Goal: Task Accomplishment & Management: Use online tool/utility

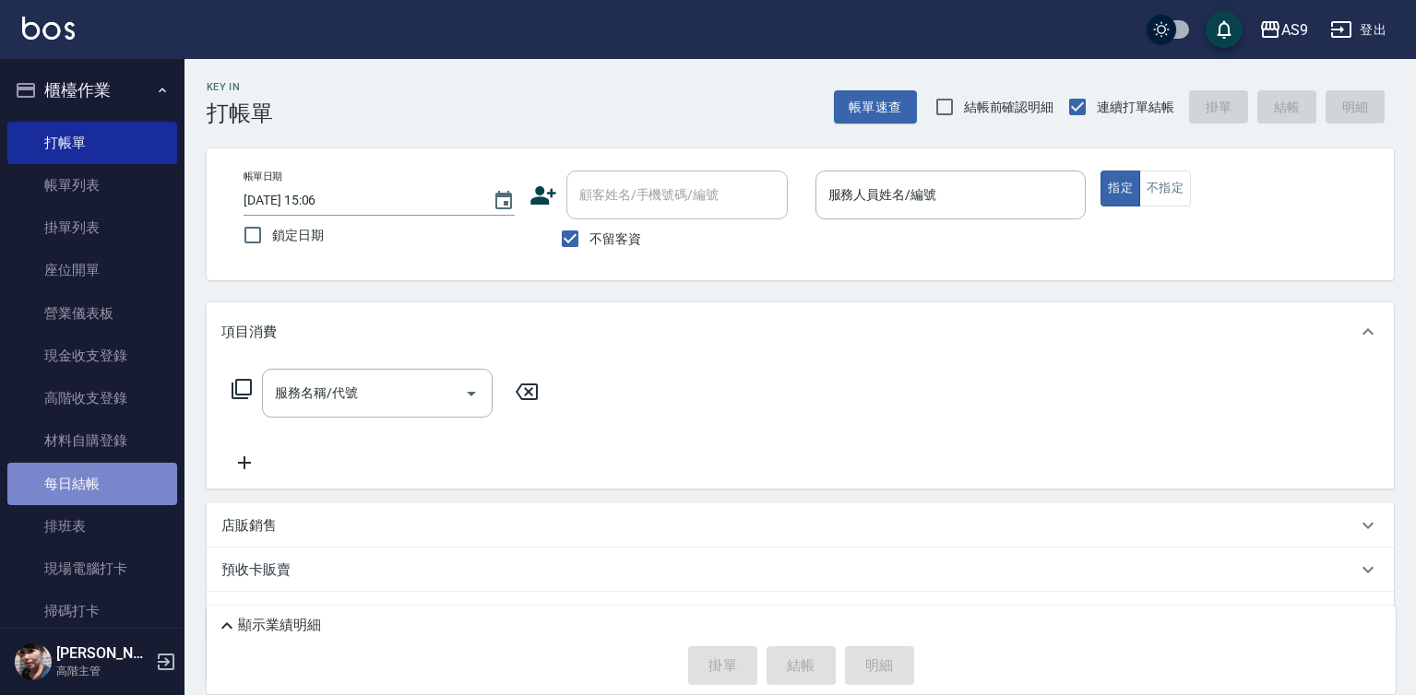
click at [124, 487] on link "每日結帳" at bounding box center [92, 484] width 170 height 42
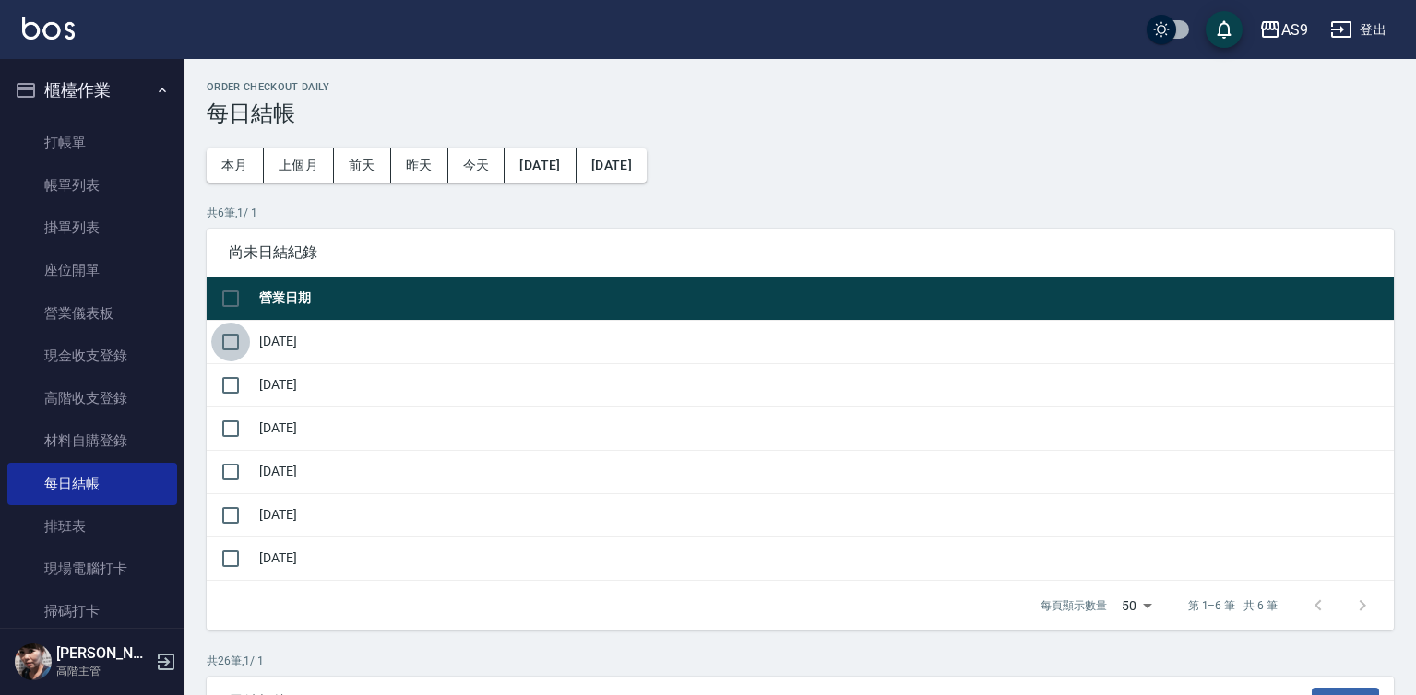
click at [233, 339] on input "checkbox" at bounding box center [230, 342] width 39 height 39
checkbox input "true"
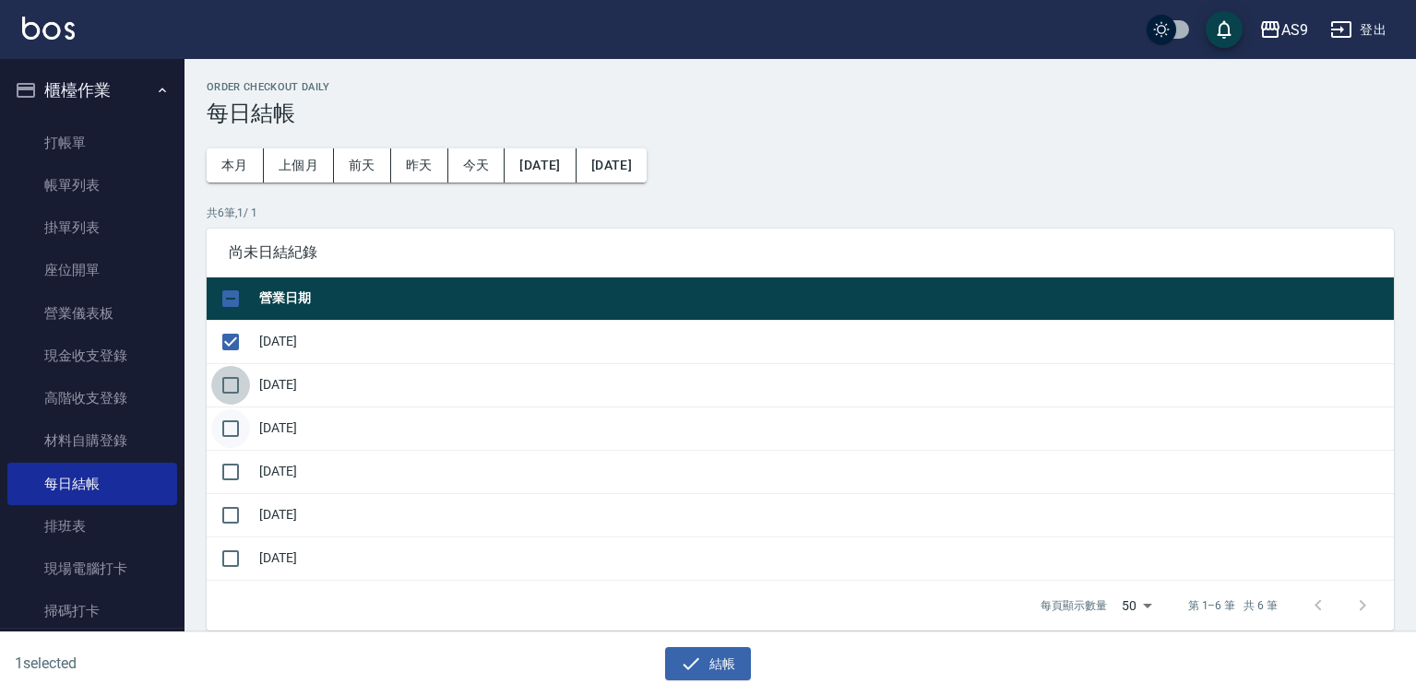
drag, startPoint x: 231, startPoint y: 391, endPoint x: 231, endPoint y: 410, distance: 18.4
click at [231, 393] on input "checkbox" at bounding box center [230, 385] width 39 height 39
checkbox input "true"
drag, startPoint x: 233, startPoint y: 423, endPoint x: 232, endPoint y: 461, distance: 37.8
click at [233, 439] on input "checkbox" at bounding box center [230, 429] width 39 height 39
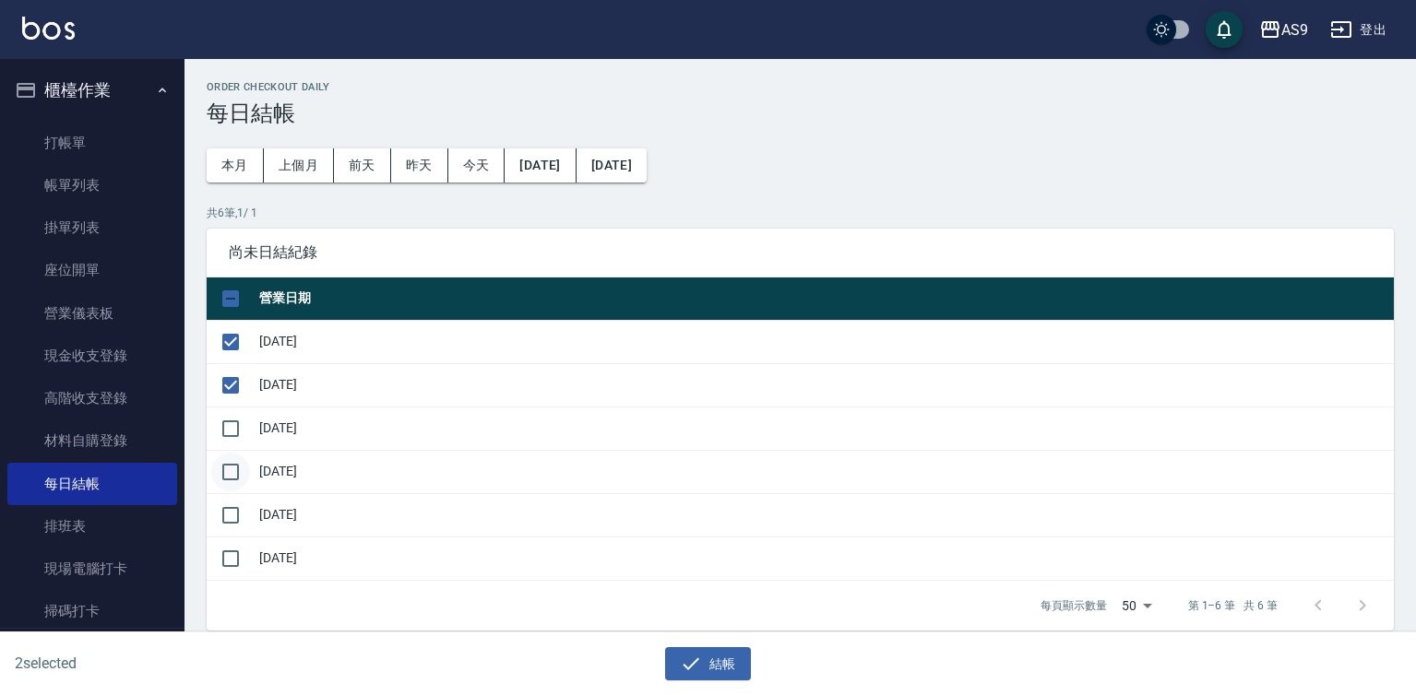
checkbox input "true"
drag, startPoint x: 232, startPoint y: 467, endPoint x: 232, endPoint y: 483, distance: 16.6
click at [232, 476] on input "checkbox" at bounding box center [230, 472] width 39 height 39
checkbox input "true"
click at [234, 517] on input "checkbox" at bounding box center [230, 515] width 39 height 39
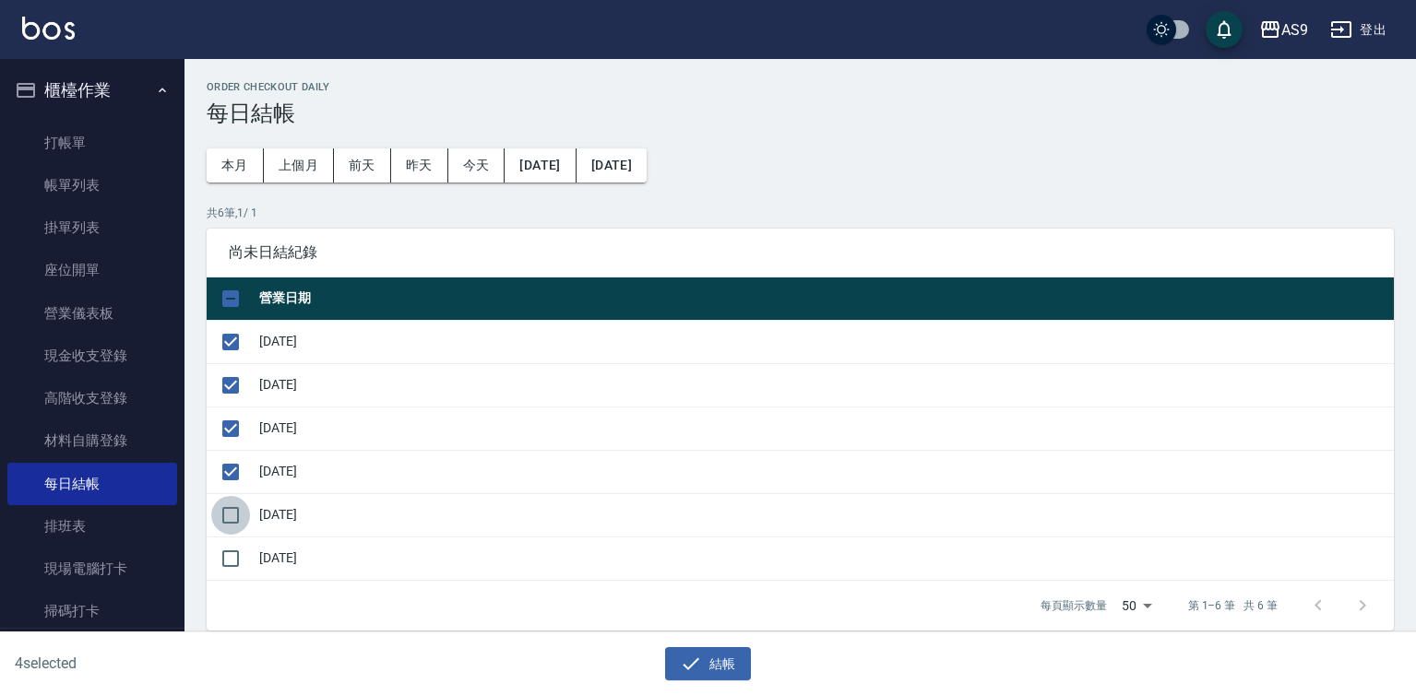
checkbox input "true"
click at [698, 671] on icon "button" at bounding box center [691, 664] width 22 height 22
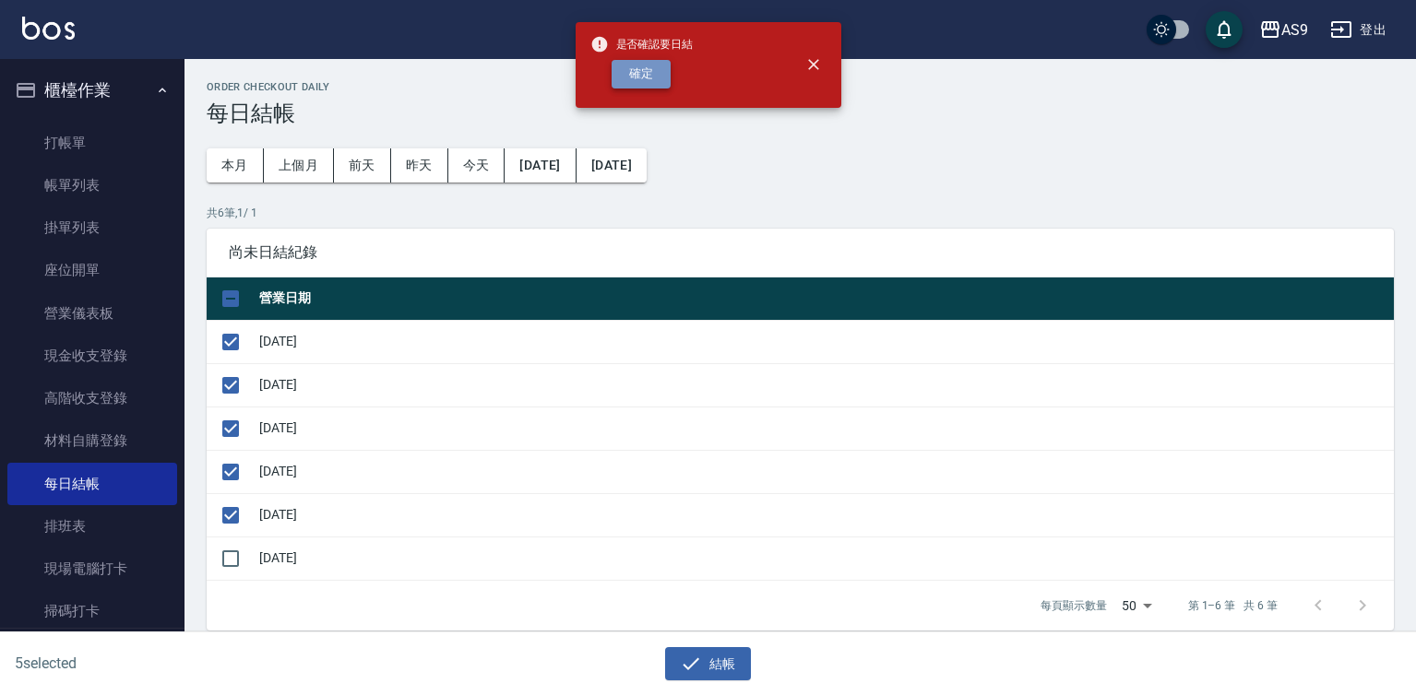
click at [639, 77] on button "確定" at bounding box center [641, 74] width 59 height 29
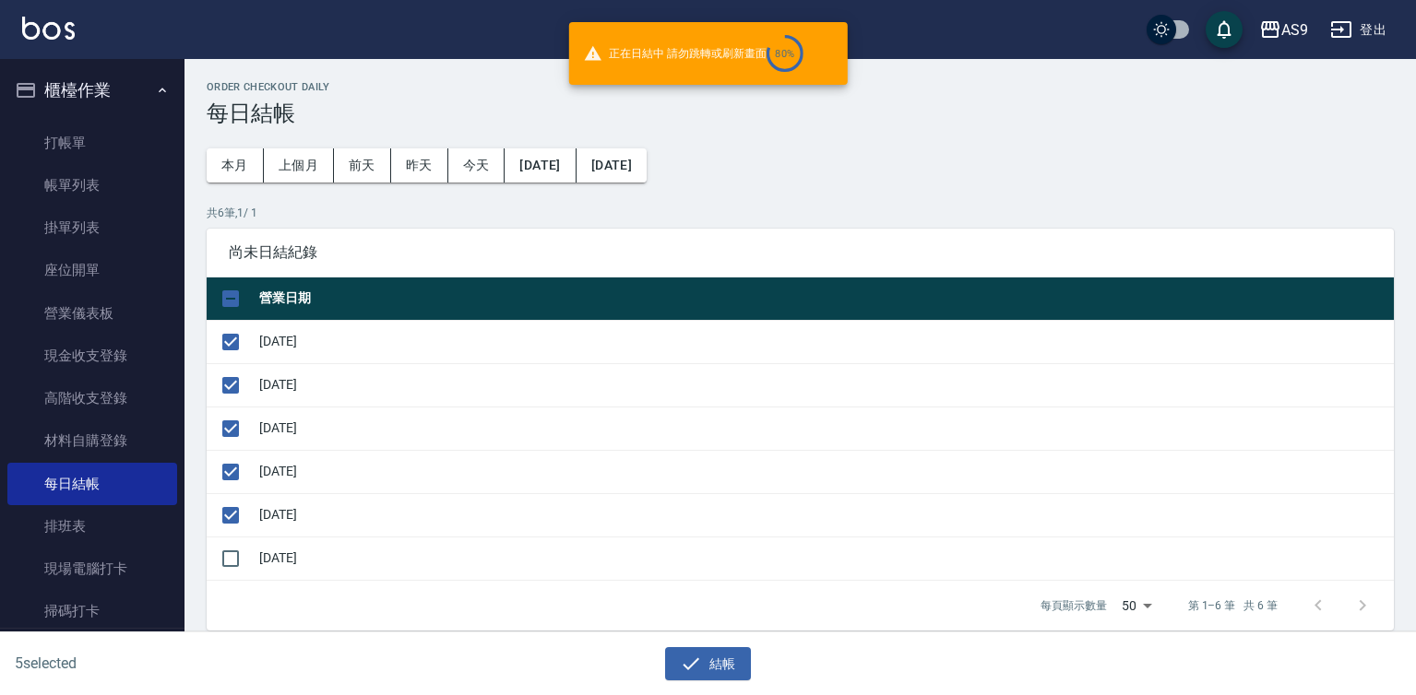
checkbox input "false"
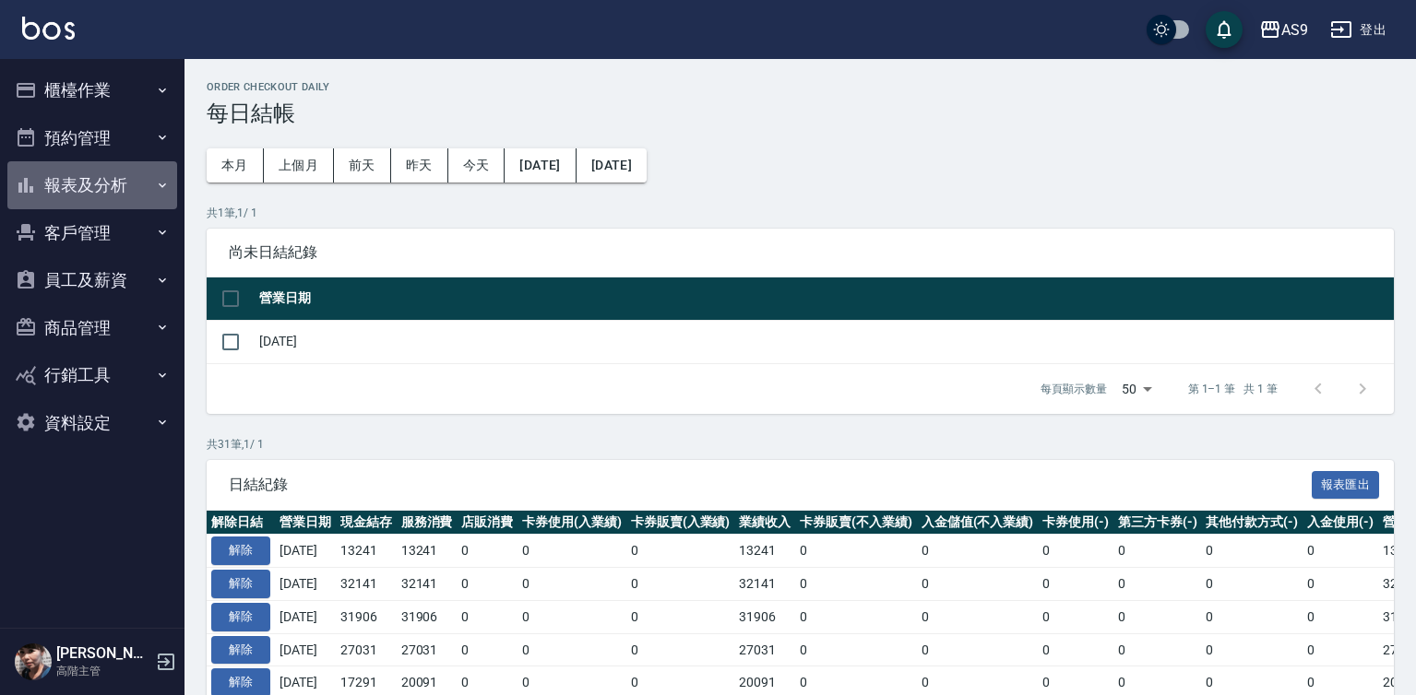
click at [96, 183] on button "報表及分析" at bounding box center [92, 185] width 170 height 48
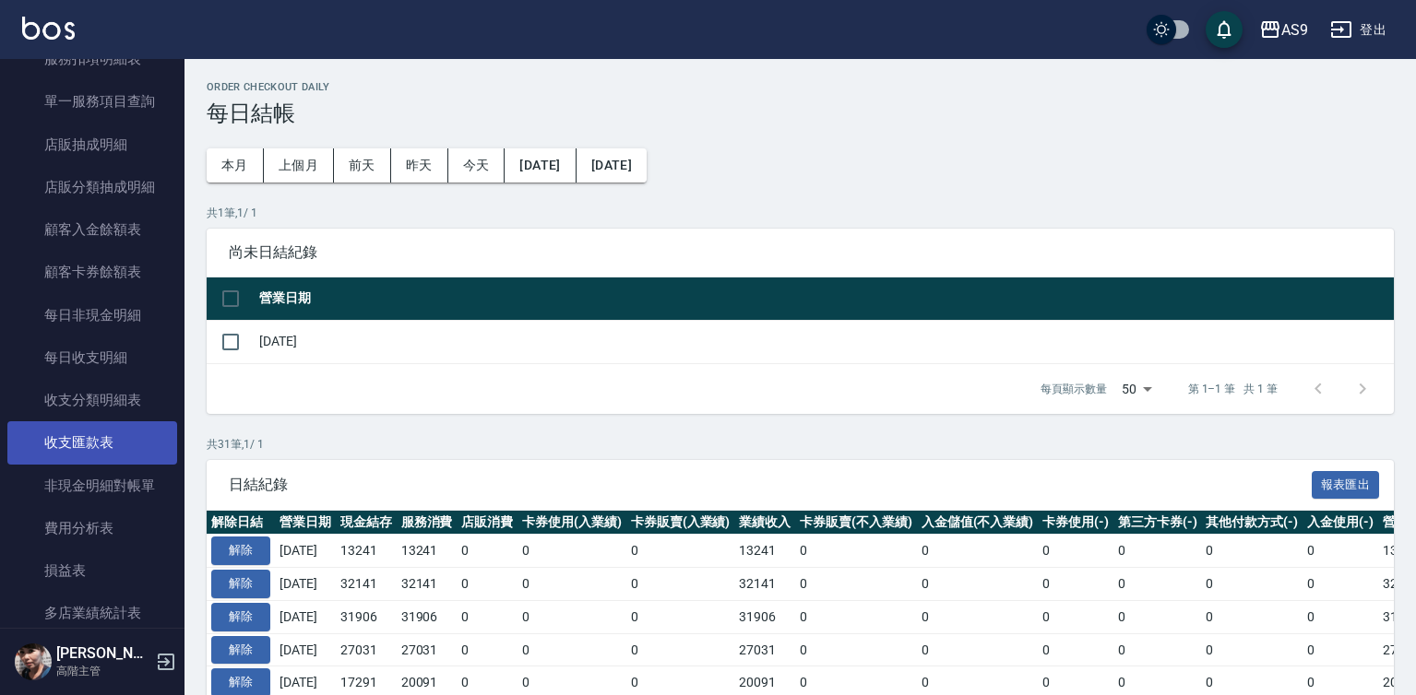
scroll to position [1384, 0]
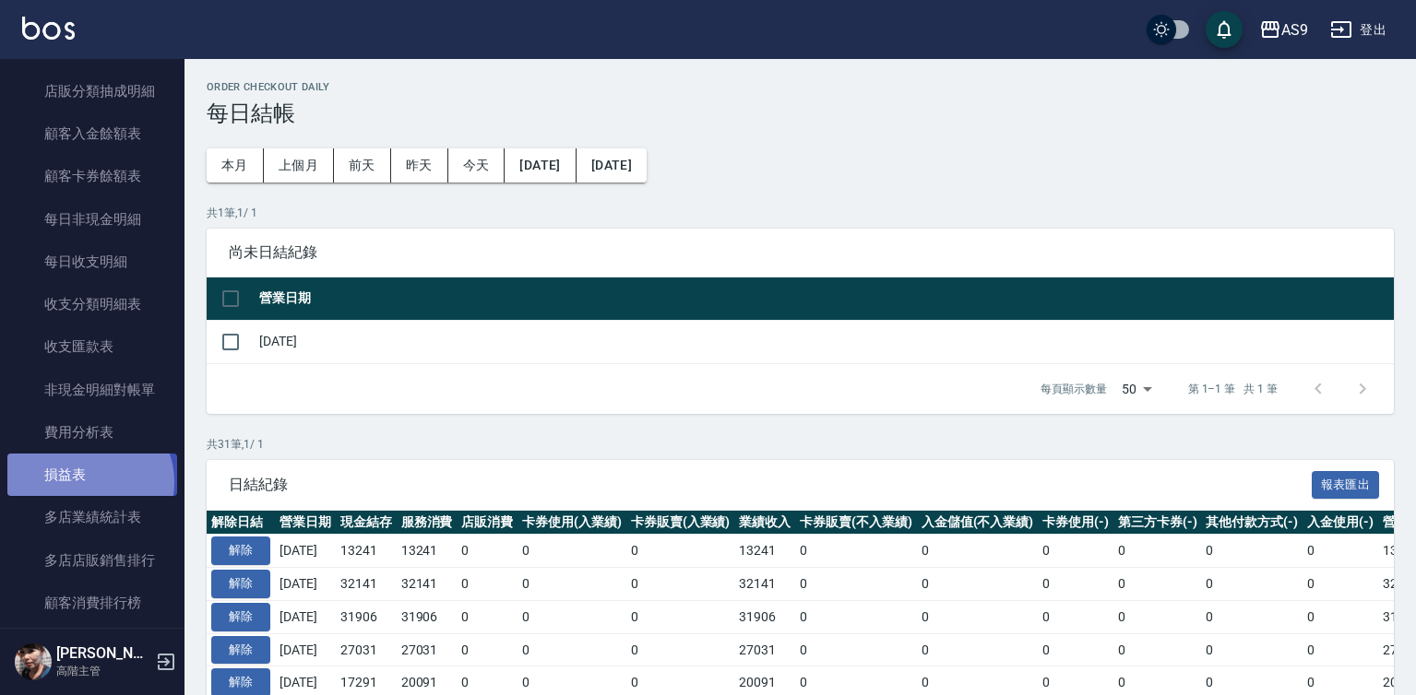
click at [88, 482] on link "損益表" at bounding box center [92, 475] width 170 height 42
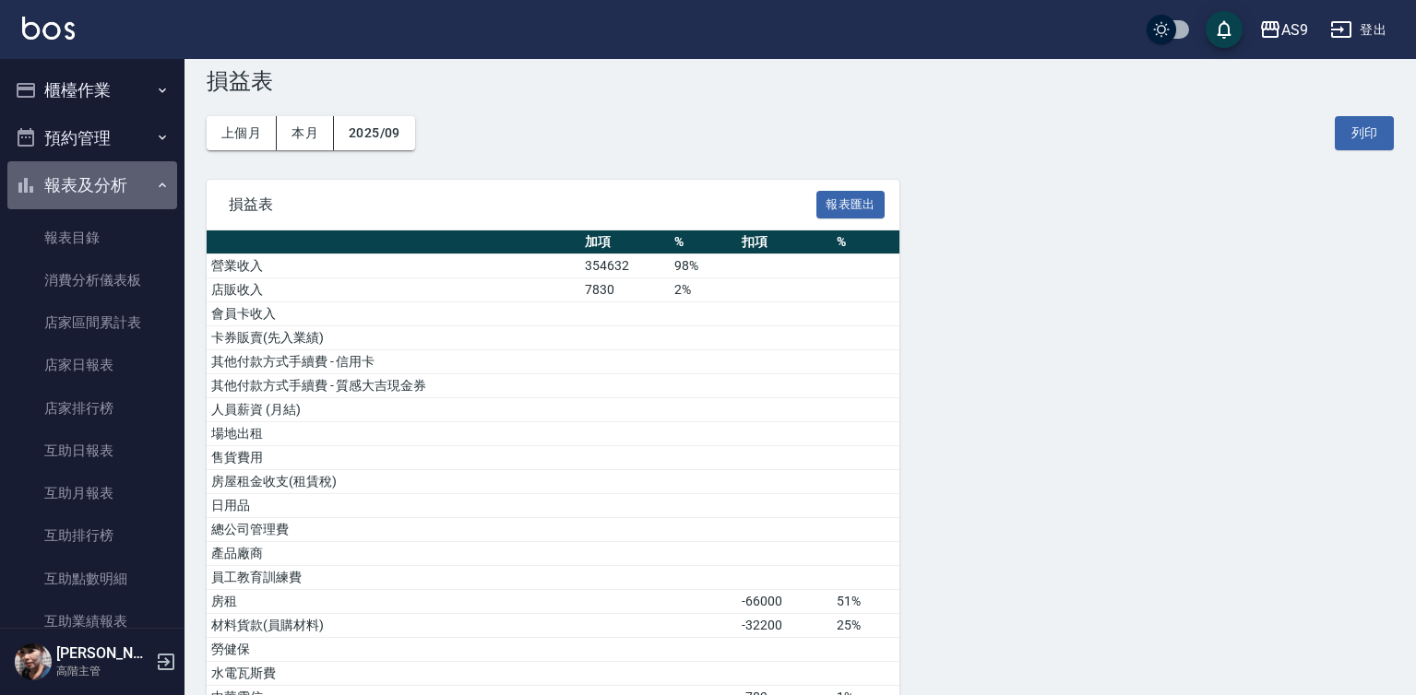
click at [132, 191] on button "報表及分析" at bounding box center [92, 185] width 170 height 48
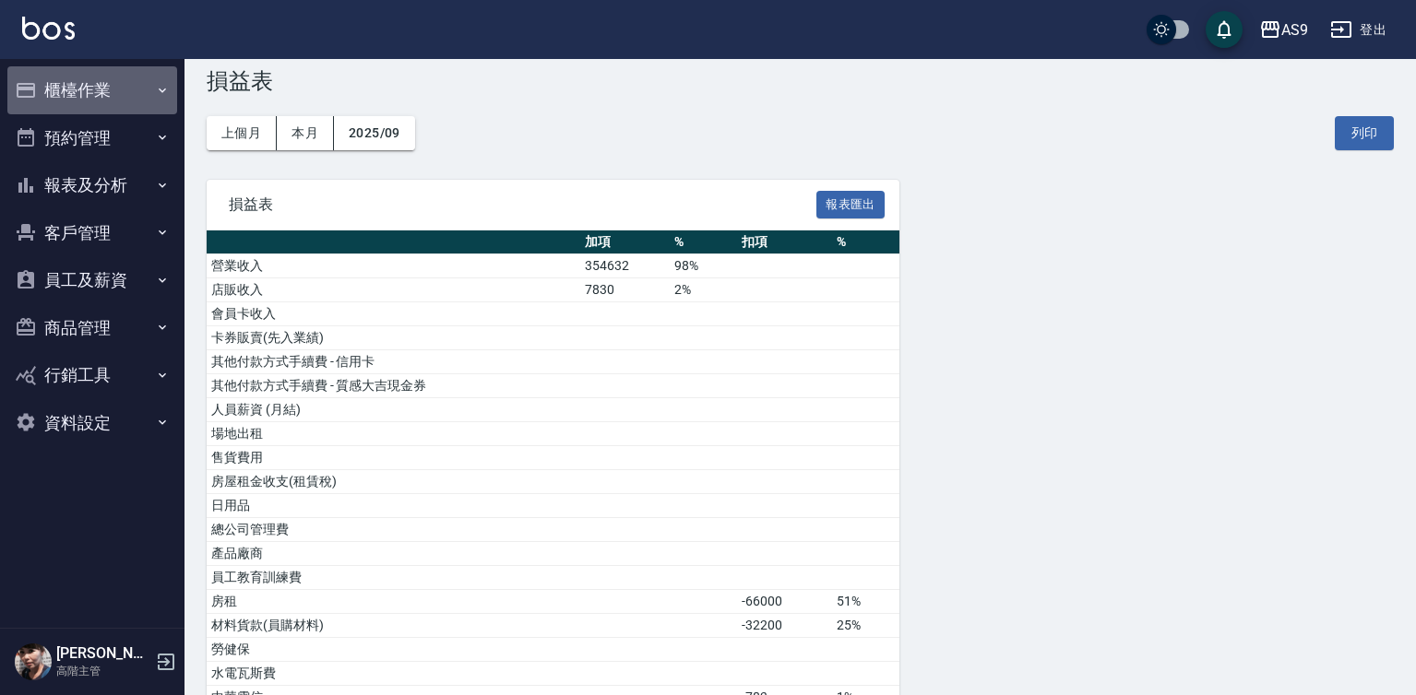
click at [134, 98] on button "櫃檯作業" at bounding box center [92, 90] width 170 height 48
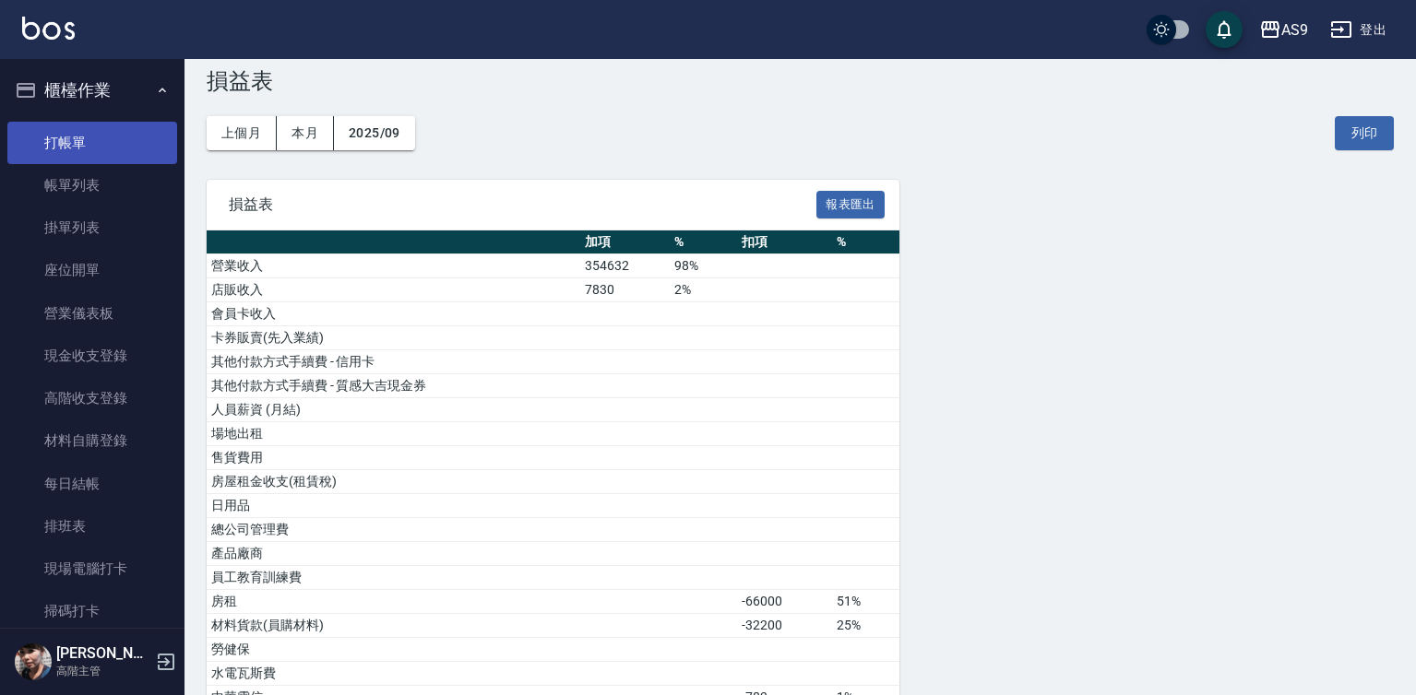
click at [129, 155] on link "打帳單" at bounding box center [92, 143] width 170 height 42
